Goal: Task Accomplishment & Management: Complete application form

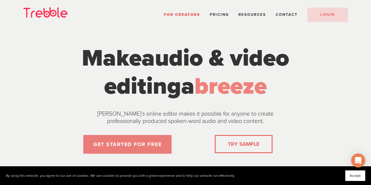
click at [151, 144] on link "GET STARTED FOR FREE" at bounding box center [127, 144] width 88 height 19
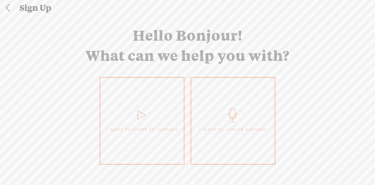
click at [232, 115] on icon at bounding box center [233, 115] width 15 height 14
